Goal: Task Accomplishment & Management: Manage account settings

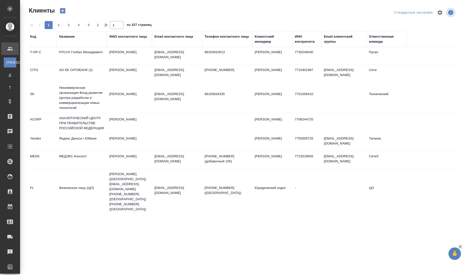
select select "RU"
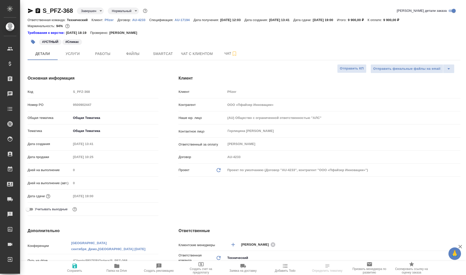
select select "RU"
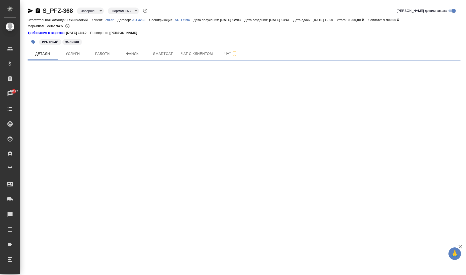
select select "RU"
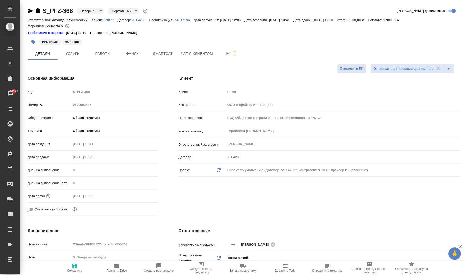
type textarea "x"
